Goal: Complete application form: Complete application form

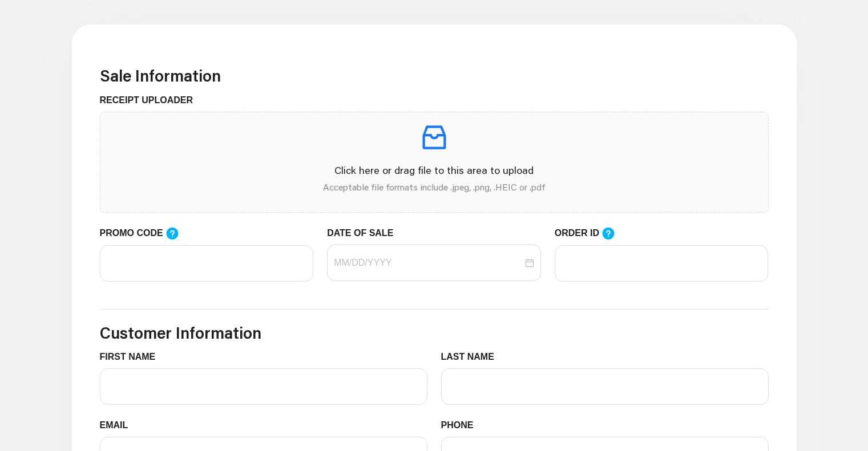
scroll to position [305, 0]
click at [422, 155] on div "Click here or drag file to this area to upload Acceptable file formats include …" at bounding box center [434, 162] width 649 height 82
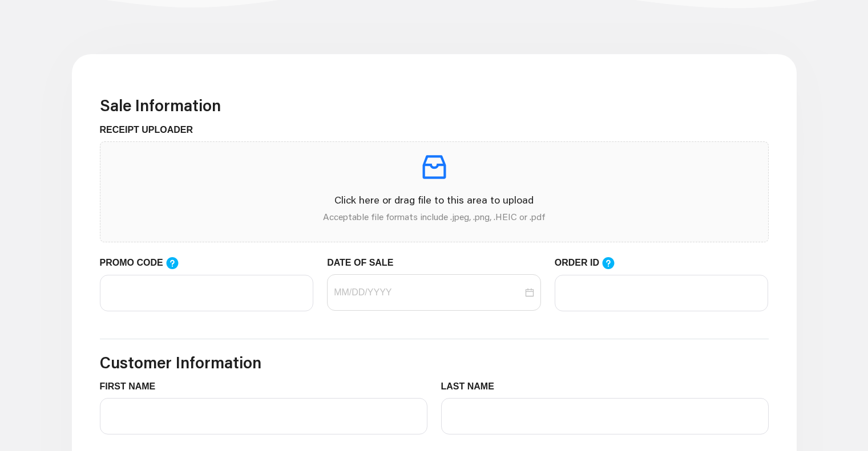
scroll to position [261, 0]
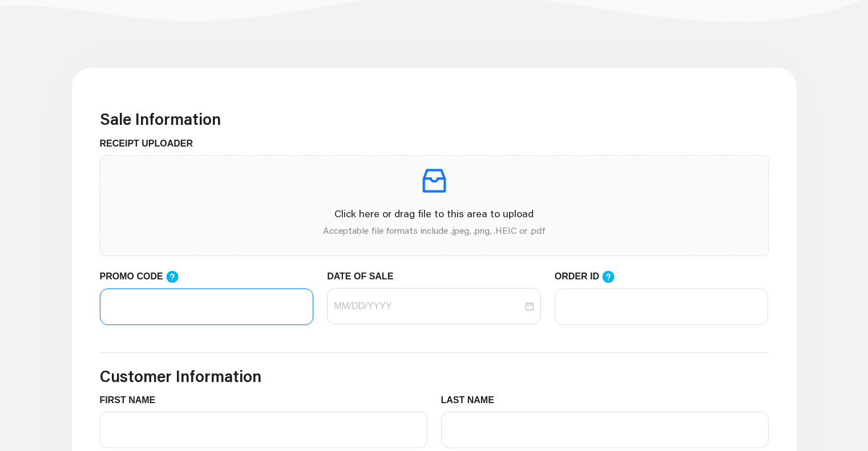
click at [222, 298] on input "PROMO CODE" at bounding box center [207, 307] width 214 height 37
click at [188, 321] on input "PROMO CODE" at bounding box center [207, 307] width 214 height 37
type input "LIFEMART20"
click at [248, 388] on form "Sale Information RECEIPT UPLOADER Click here or drag file to this area to uploa…" at bounding box center [434, 344] width 669 height 469
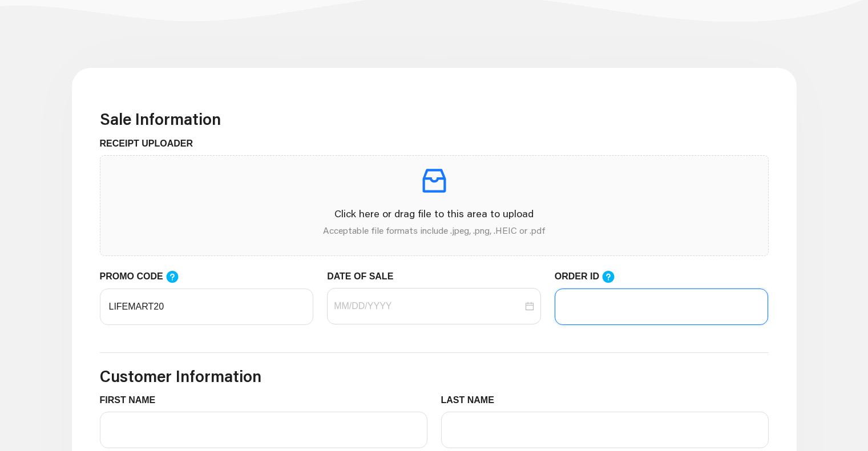
click at [718, 302] on input "ORDER ID" at bounding box center [661, 307] width 214 height 37
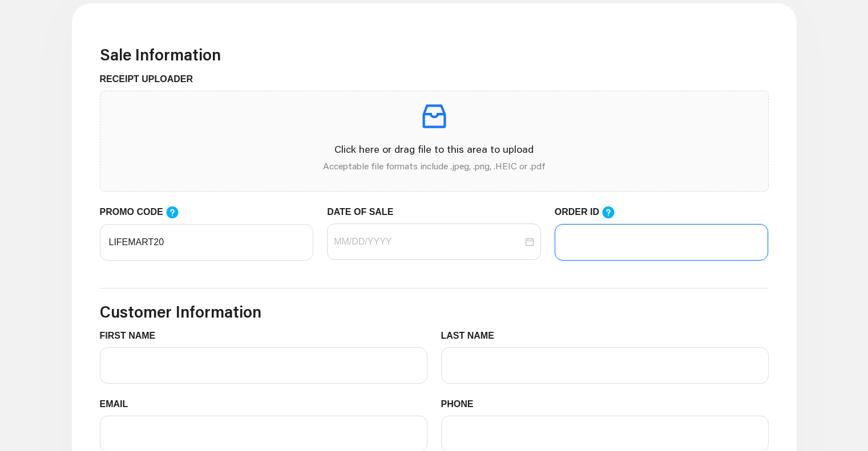
scroll to position [327, 0]
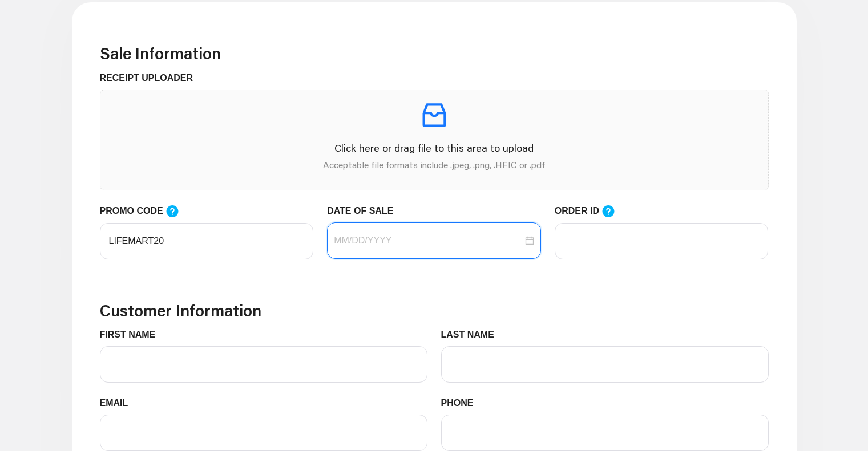
click at [448, 239] on input "DATE OF SALE" at bounding box center [428, 241] width 189 height 14
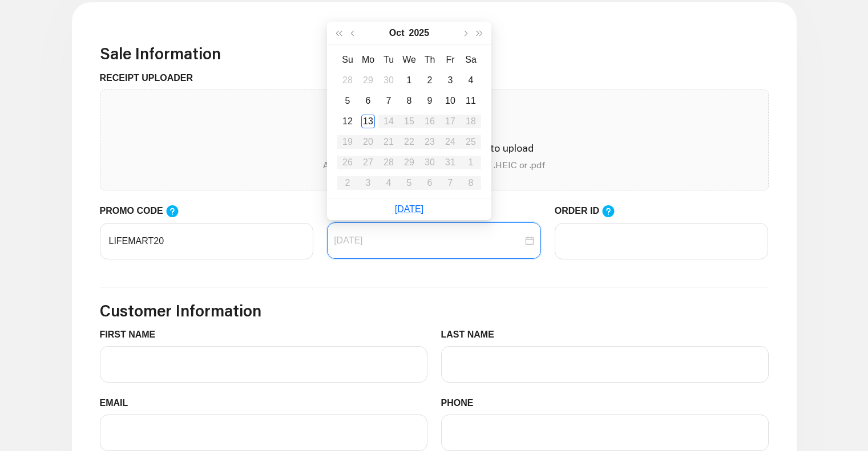
type input "[DATE]"
click at [366, 120] on div "13" at bounding box center [368, 122] width 14 height 14
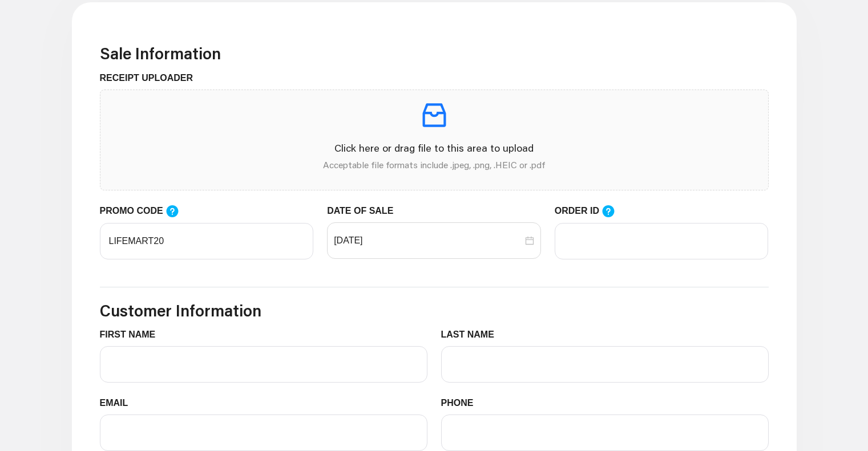
click at [438, 132] on div "Click here or drag file to this area to upload Acceptable file formats include …" at bounding box center [434, 140] width 649 height 82
click at [436, 129] on icon "inbox" at bounding box center [434, 115] width 32 height 32
click at [627, 238] on input "ORDER ID" at bounding box center [661, 241] width 214 height 37
click at [587, 223] on input "ORDER ID" at bounding box center [661, 241] width 214 height 37
type input "105020313"
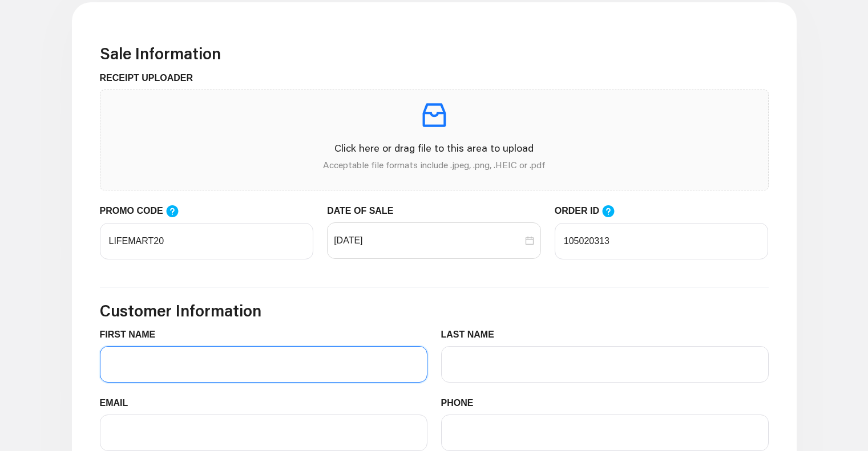
click at [165, 365] on input "FIRST NAME" at bounding box center [263, 364] width 327 height 37
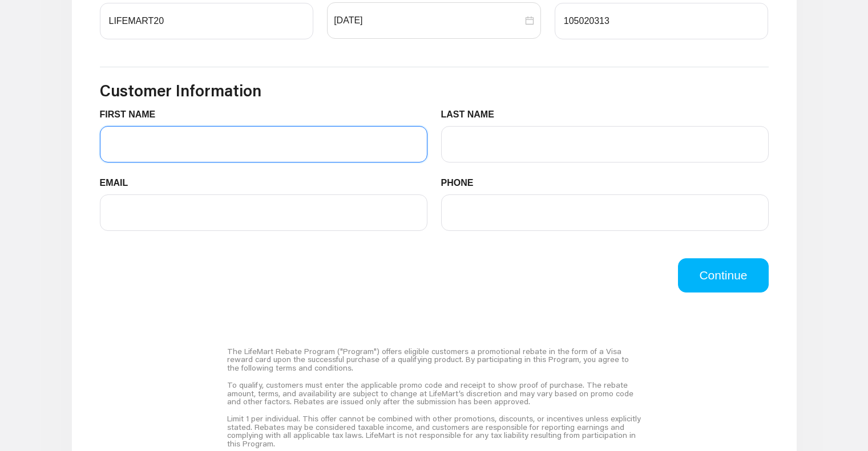
scroll to position [548, 0]
type input "t"
type input "[PERSON_NAME]"
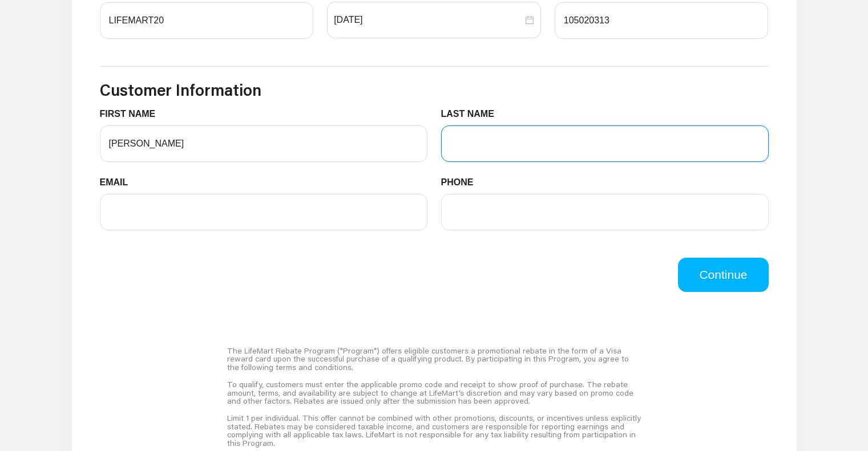
click at [520, 140] on input "LAST NAME" at bounding box center [604, 143] width 327 height 37
type input "[PERSON_NAME]"
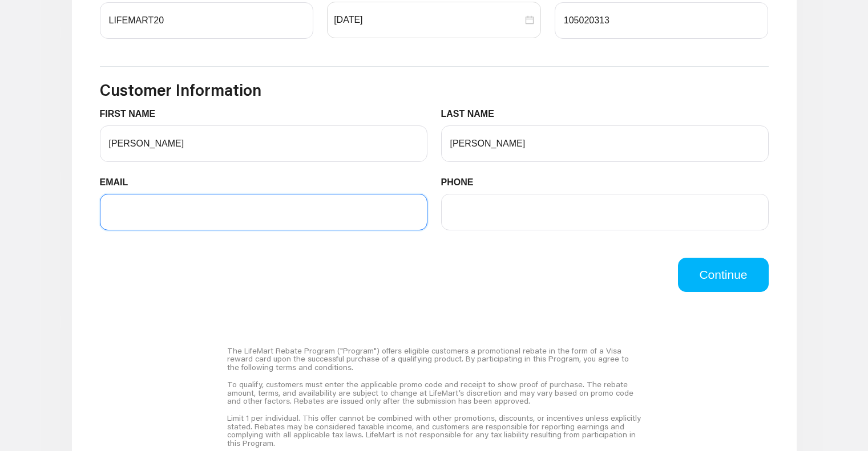
click at [215, 205] on input "EMAIL" at bounding box center [263, 212] width 327 height 37
type input "[EMAIL_ADDRESS][DOMAIN_NAME]"
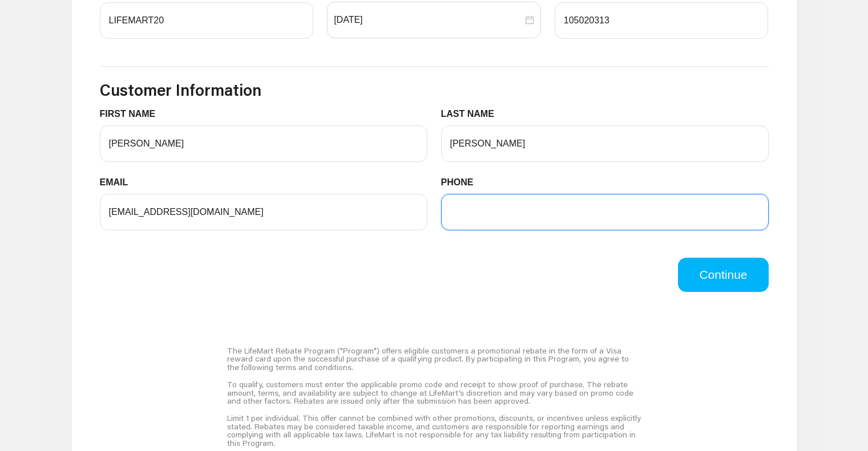
click at [533, 208] on input "PHONE" at bounding box center [604, 212] width 327 height 37
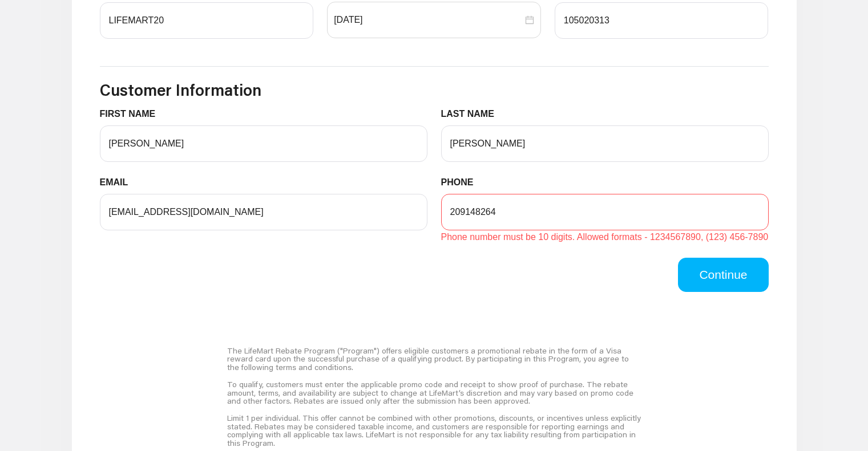
click at [540, 280] on div "Continue" at bounding box center [434, 275] width 682 height 34
click at [467, 213] on input "209148264" at bounding box center [604, 212] width 327 height 37
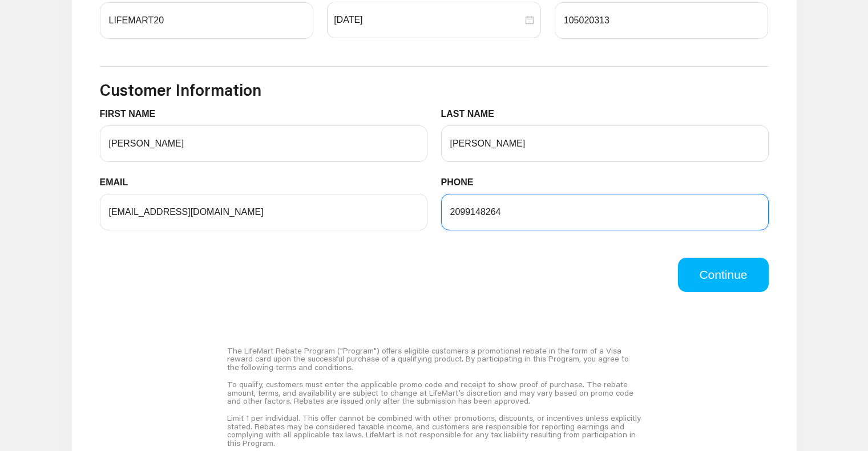
type input "2099148264"
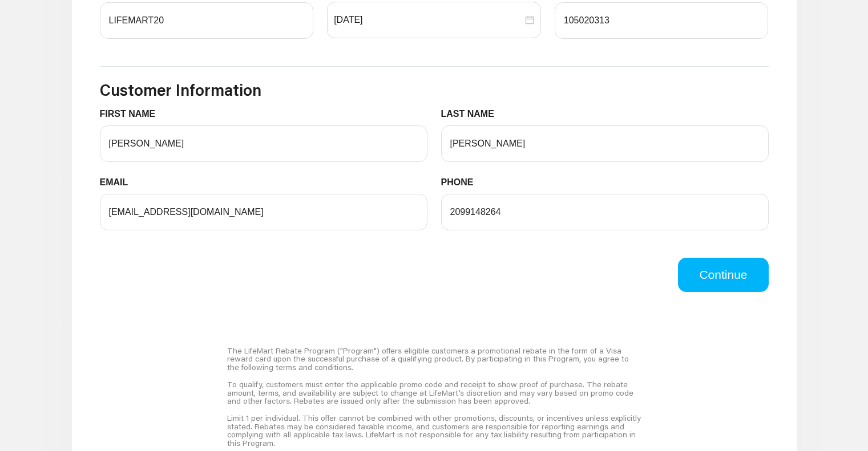
click at [517, 257] on div "Continue" at bounding box center [434, 268] width 682 height 48
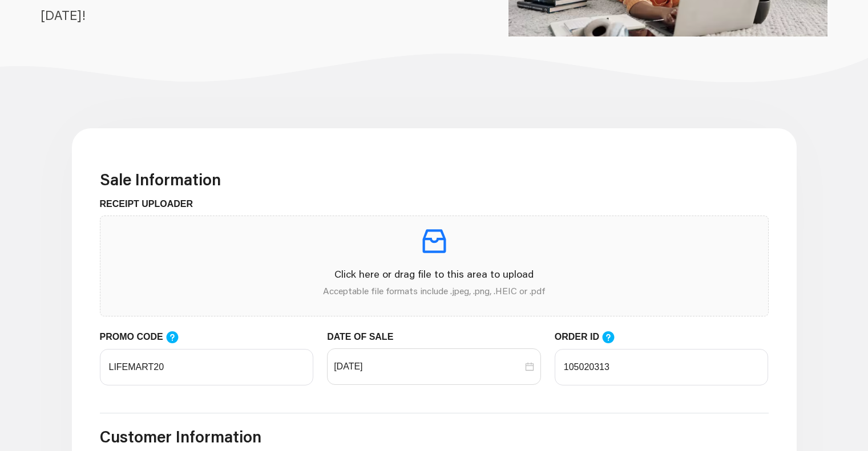
scroll to position [195, 0]
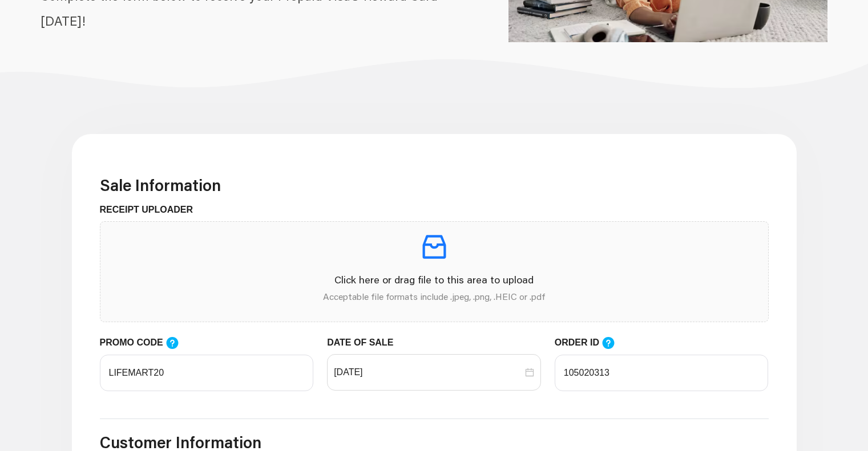
click at [432, 260] on icon "inbox" at bounding box center [434, 247] width 32 height 32
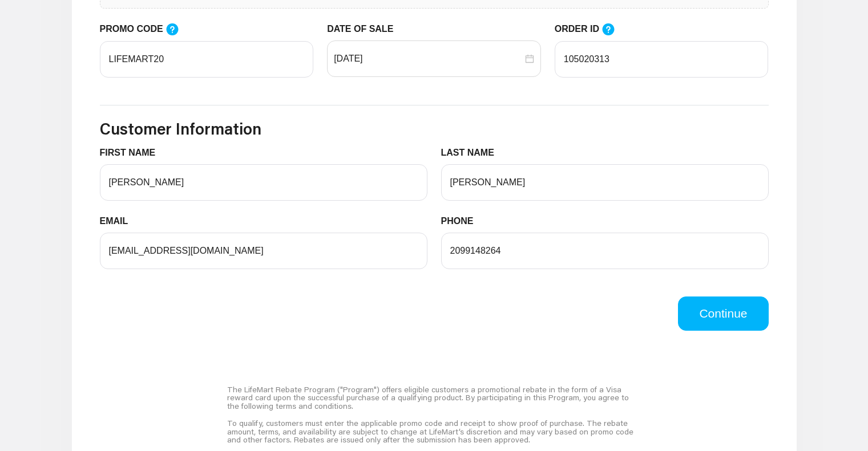
scroll to position [511, 0]
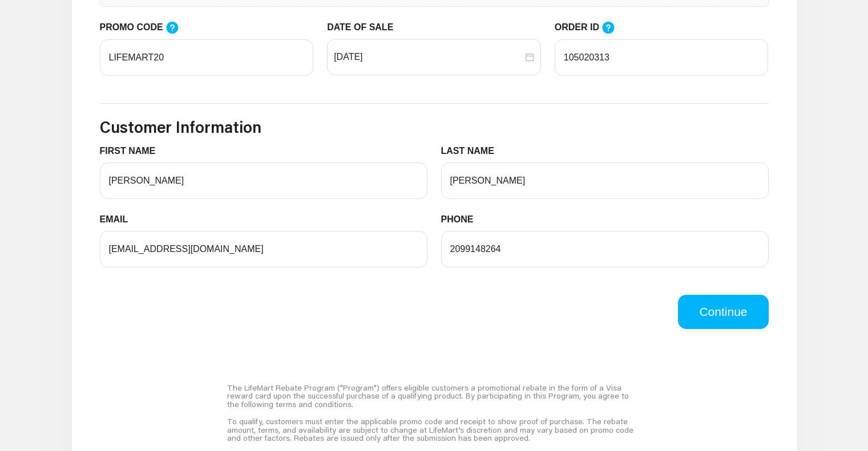
click at [723, 314] on button "Continue" at bounding box center [723, 312] width 90 height 34
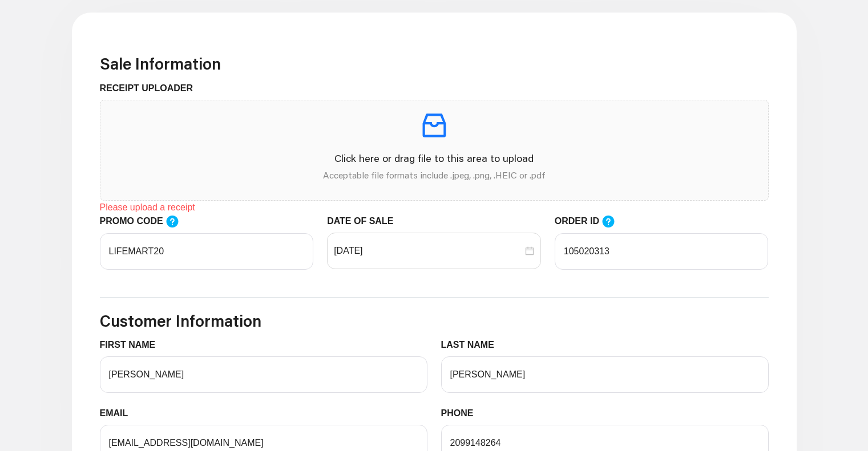
scroll to position [315, 0]
click at [454, 159] on p "Click here or drag file to this area to upload" at bounding box center [434, 159] width 649 height 15
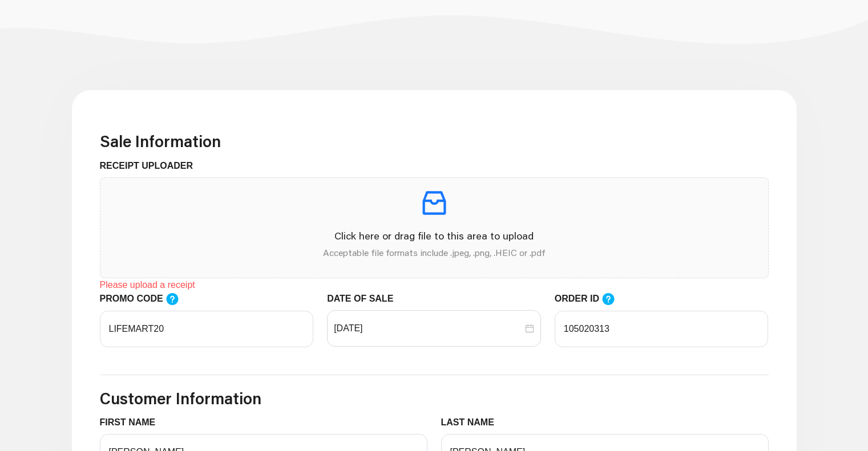
scroll to position [233, 0]
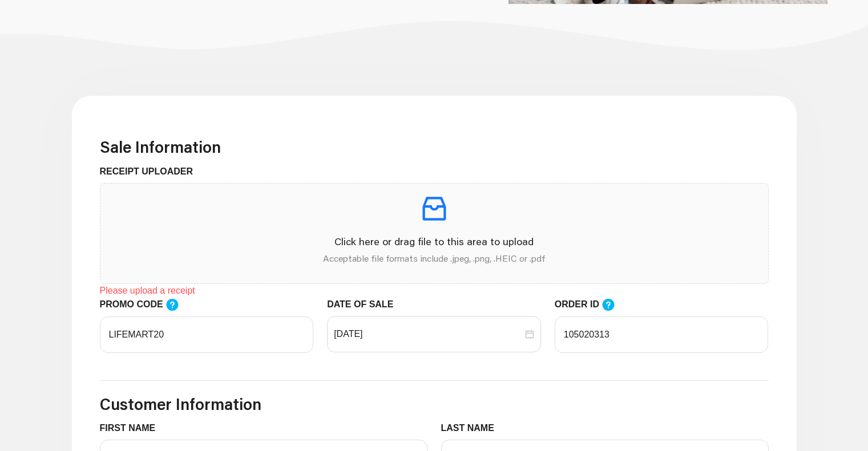
click at [457, 215] on p at bounding box center [434, 209] width 649 height 32
click at [419, 236] on p "Click here or drag file to this area to upload" at bounding box center [434, 241] width 649 height 15
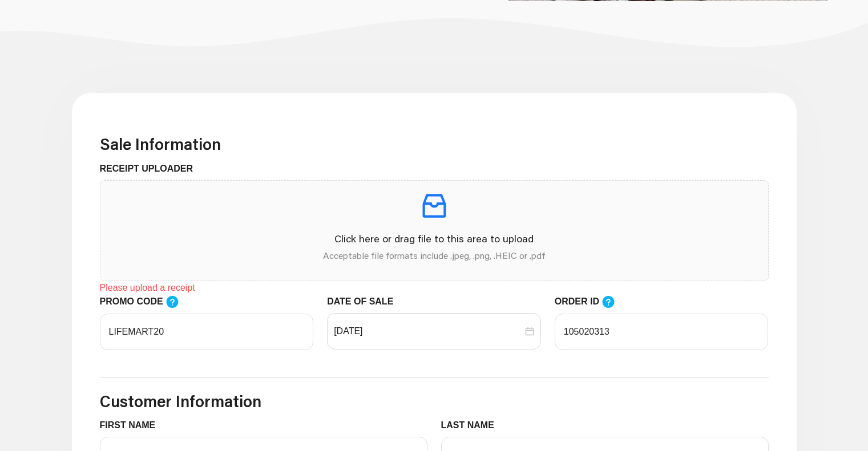
scroll to position [238, 0]
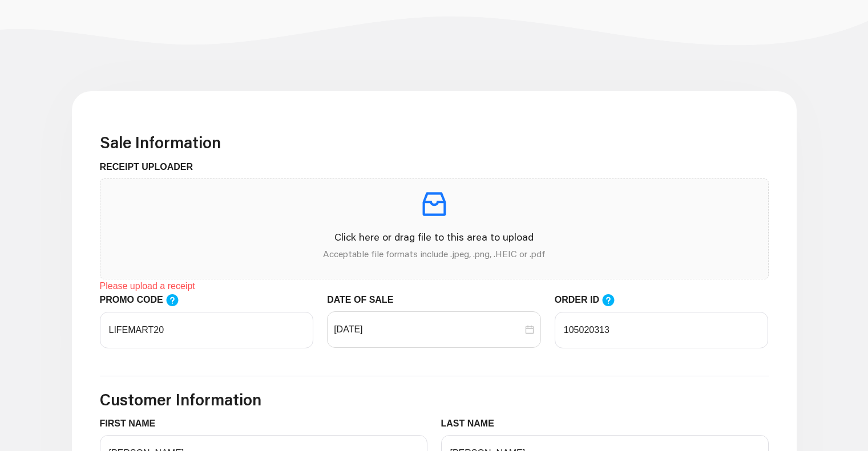
click at [428, 203] on icon "inbox" at bounding box center [433, 203] width 23 height 23
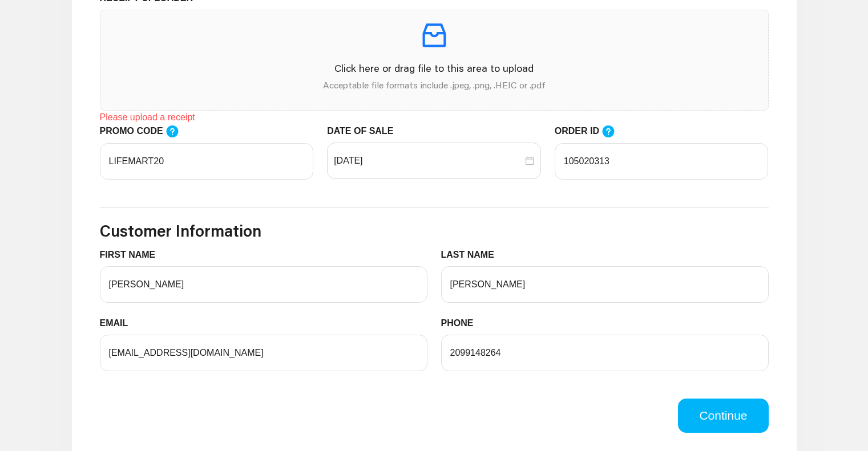
scroll to position [411, 0]
